Goal: Task Accomplishment & Management: Use online tool/utility

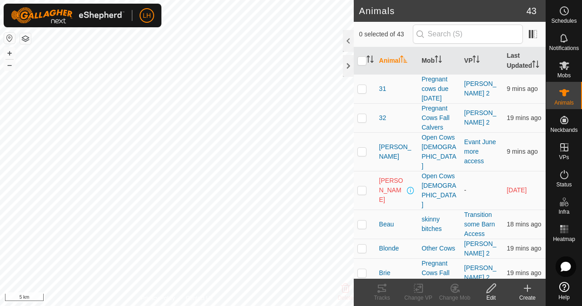
click at [246, 306] on html "LH Schedules Notifications Mobs Animals Neckbands VPs Status Infra Heatmap Help…" at bounding box center [291, 153] width 582 height 306
click at [363, 193] on div "Animals 43 0 selected of 43 Animal Mob VP Last Updated 31 Pregnant cows due [DA…" at bounding box center [273, 153] width 546 height 306
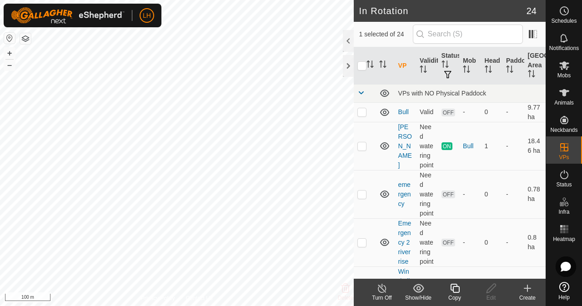
click at [453, 292] on icon at bounding box center [454, 288] width 9 height 9
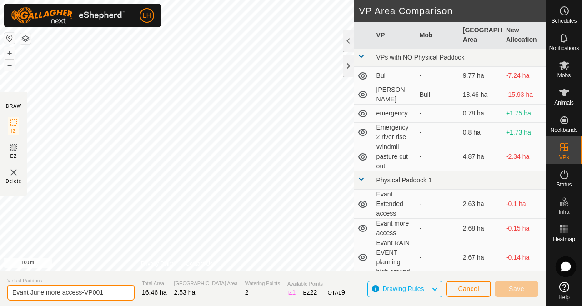
drag, startPoint x: 81, startPoint y: 293, endPoint x: 113, endPoint y: 293, distance: 31.9
click at [113, 293] on input "Evant June more access-VP001" at bounding box center [70, 293] width 127 height 16
type input "Evant August Sudan"
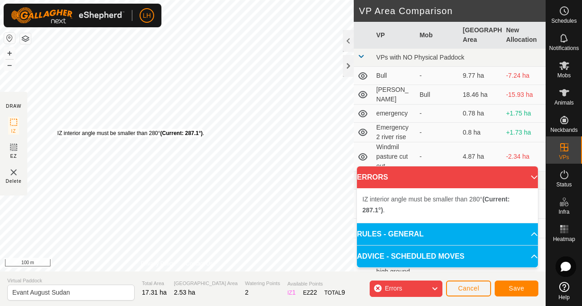
click at [57, 129] on div "IZ interior angle must be smaller than 280° (Current: 287.1°) . + – ⇧ i 100 m" at bounding box center [177, 136] width 354 height 272
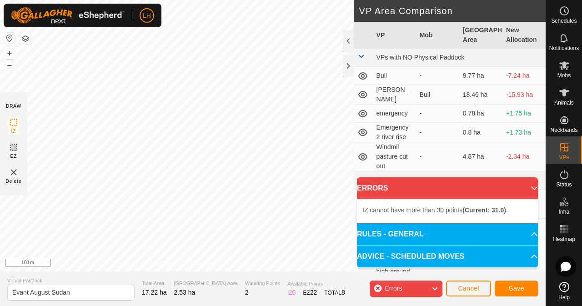
click at [409, 292] on div "Errors" at bounding box center [406, 289] width 73 height 16
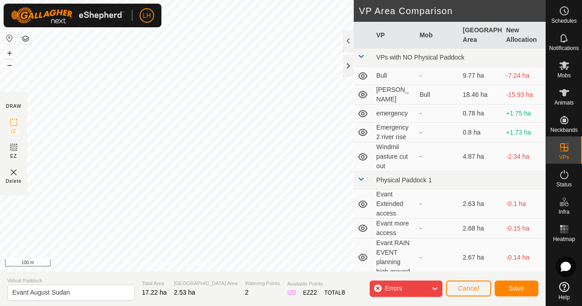
click at [409, 292] on div "Errors" at bounding box center [406, 289] width 73 height 16
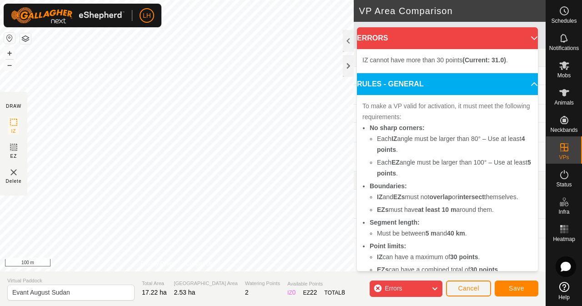
click at [429, 60] on span "IZ cannot have more than 30 points (Current: 31.0) ." at bounding box center [436, 59] width 146 height 7
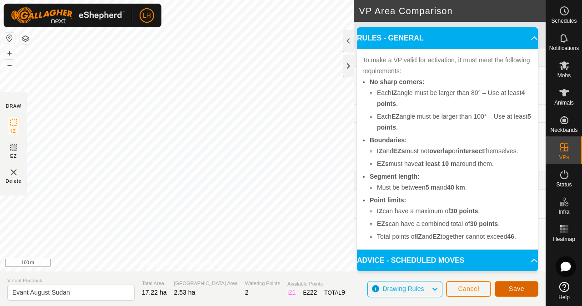
click at [521, 288] on span "Save" at bounding box center [516, 288] width 15 height 7
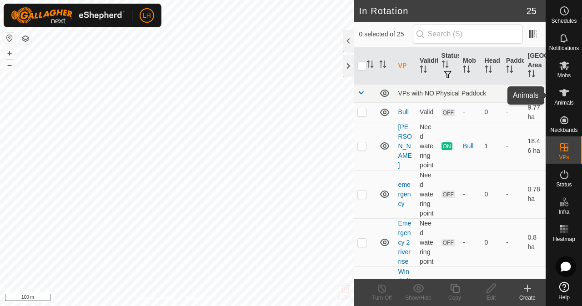
click at [565, 97] on icon at bounding box center [564, 92] width 11 height 11
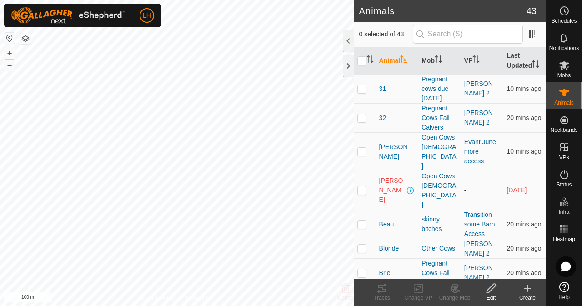
click at [362, 176] on td at bounding box center [365, 190] width 22 height 39
checkbox input "true"
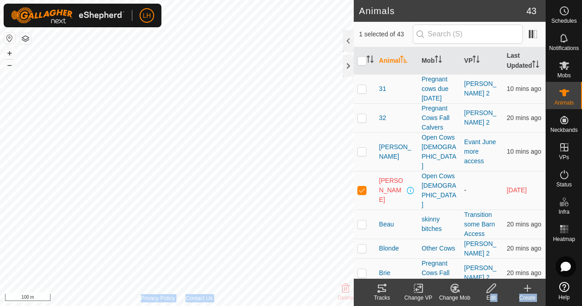
click at [343, 106] on div "Animals 43 1 selected of 43 Animal Mob VP Last Updated 31 Pregnant cows due [DA…" at bounding box center [273, 153] width 546 height 306
click at [345, 36] on div at bounding box center [348, 41] width 11 height 22
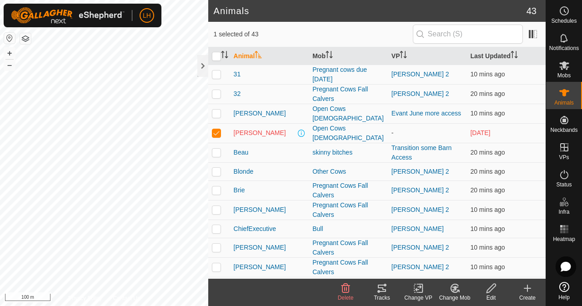
click at [342, 284] on icon at bounding box center [345, 288] width 11 height 11
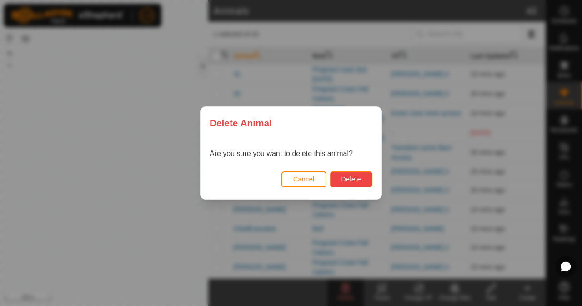
click at [359, 175] on button "Delete" at bounding box center [351, 180] width 42 height 16
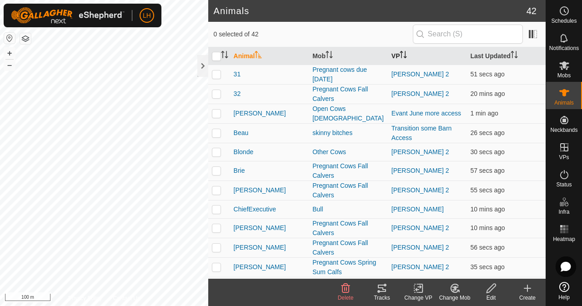
click at [404, 55] on icon "Activate to sort" at bounding box center [403, 54] width 7 height 7
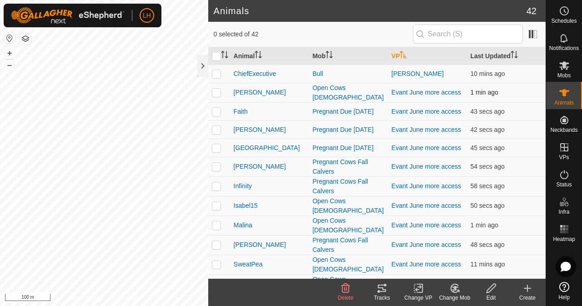
click at [219, 96] on td at bounding box center [219, 93] width 22 height 20
checkbox input "true"
click at [217, 114] on td at bounding box center [219, 111] width 22 height 18
checkbox input "true"
drag, startPoint x: 217, startPoint y: 131, endPoint x: 220, endPoint y: 143, distance: 12.0
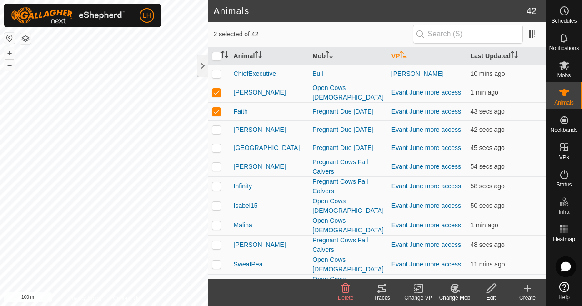
click at [217, 132] on p-checkbox at bounding box center [216, 129] width 9 height 7
checkbox input "true"
click at [220, 149] on p-checkbox at bounding box center [216, 147] width 9 height 7
checkbox input "true"
click at [217, 172] on td at bounding box center [219, 167] width 22 height 20
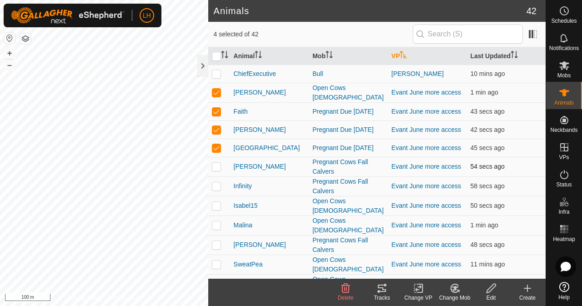
checkbox input "true"
click at [219, 195] on td at bounding box center [219, 187] width 22 height 20
checkbox input "true"
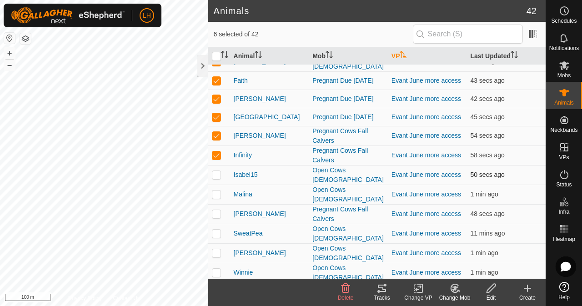
scroll to position [45, 0]
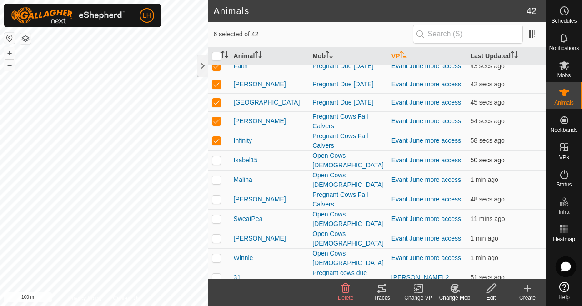
click at [222, 160] on td at bounding box center [219, 161] width 22 height 20
checkbox input "true"
drag, startPoint x: 217, startPoint y: 177, endPoint x: 211, endPoint y: 188, distance: 12.6
click at [217, 178] on p-checkbox at bounding box center [216, 179] width 9 height 7
checkbox input "true"
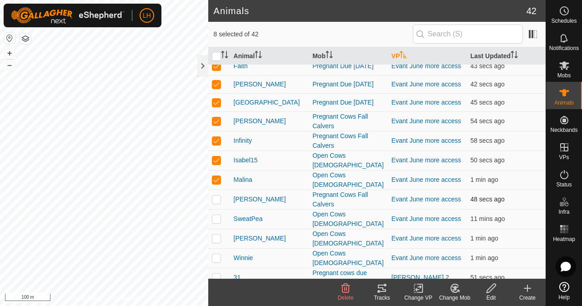
click at [213, 196] on p-checkbox at bounding box center [216, 199] width 9 height 7
checkbox input "true"
click at [217, 217] on p-checkbox at bounding box center [216, 218] width 9 height 7
checkbox input "true"
click at [217, 230] on td at bounding box center [219, 239] width 22 height 20
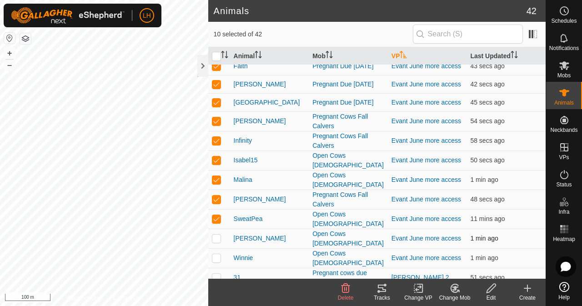
checkbox input "true"
click at [218, 254] on p-checkbox at bounding box center [216, 257] width 9 height 7
checkbox input "true"
click at [418, 294] on div "Change VP" at bounding box center [418, 298] width 36 height 8
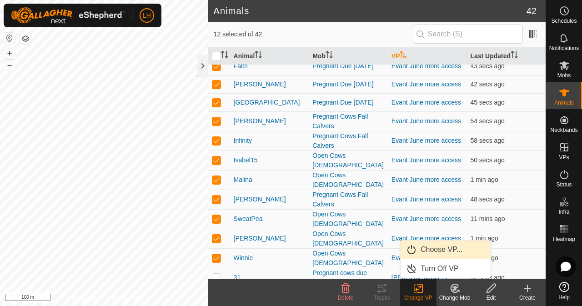
click at [462, 249] on link "Choose VP..." at bounding box center [446, 250] width 90 height 18
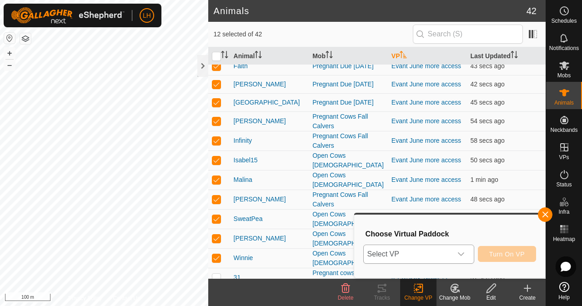
click at [441, 248] on span "Select VP" at bounding box center [408, 254] width 88 height 18
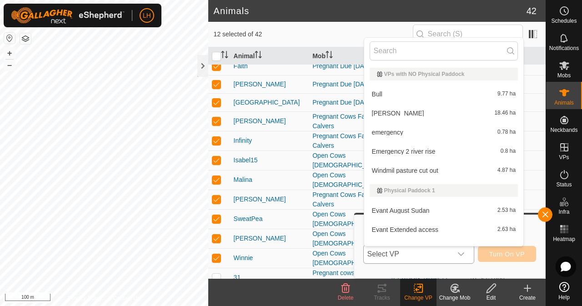
scroll to position [12, 0]
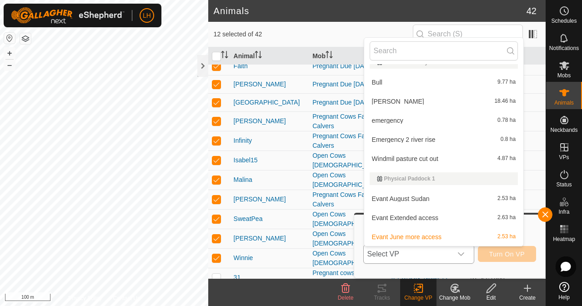
click at [446, 201] on li "Evant August Sudan 2.53 ha" at bounding box center [444, 199] width 160 height 18
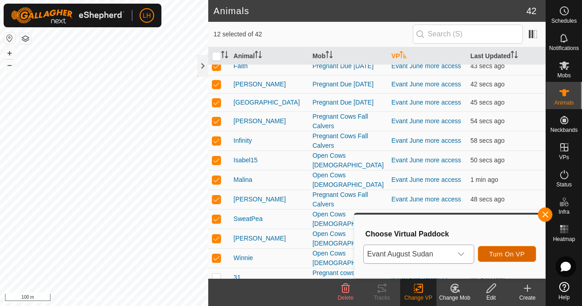
click at [515, 254] on span "Turn On VP" at bounding box center [507, 254] width 35 height 7
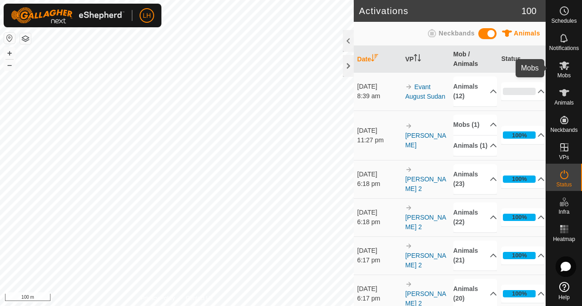
click at [565, 68] on icon at bounding box center [565, 65] width 10 height 9
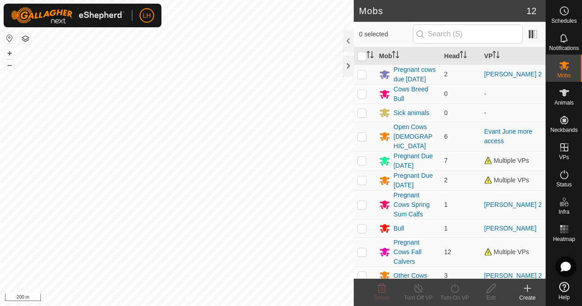
click at [6, 34] on button "button" at bounding box center [9, 38] width 11 height 11
